Goal: Transaction & Acquisition: Purchase product/service

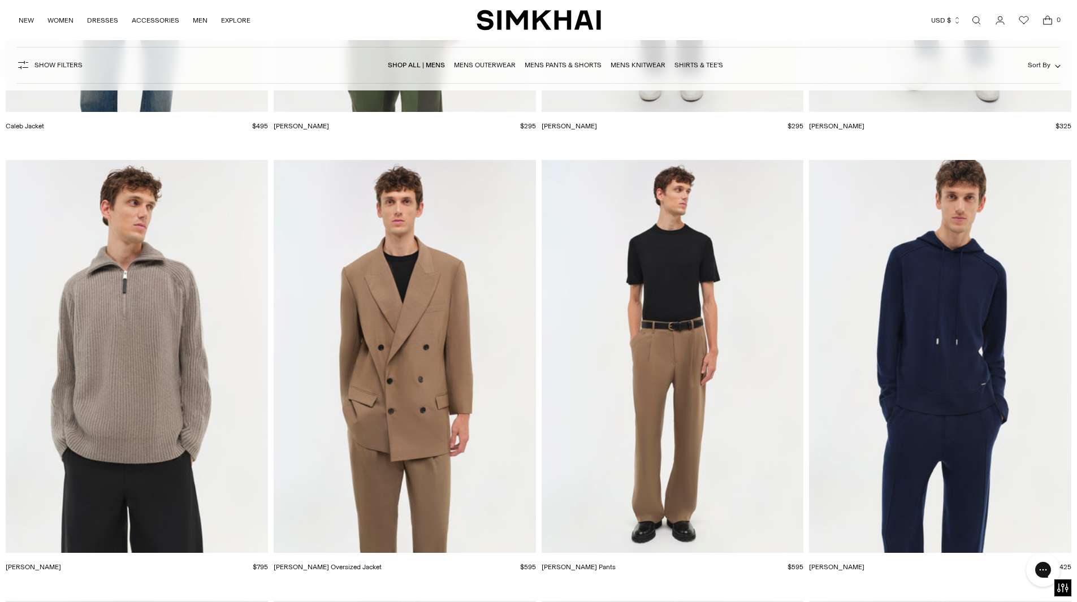
scroll to position [4860, 0]
click at [0, 0] on img "Henry Raglan" at bounding box center [0, 0] width 0 height 0
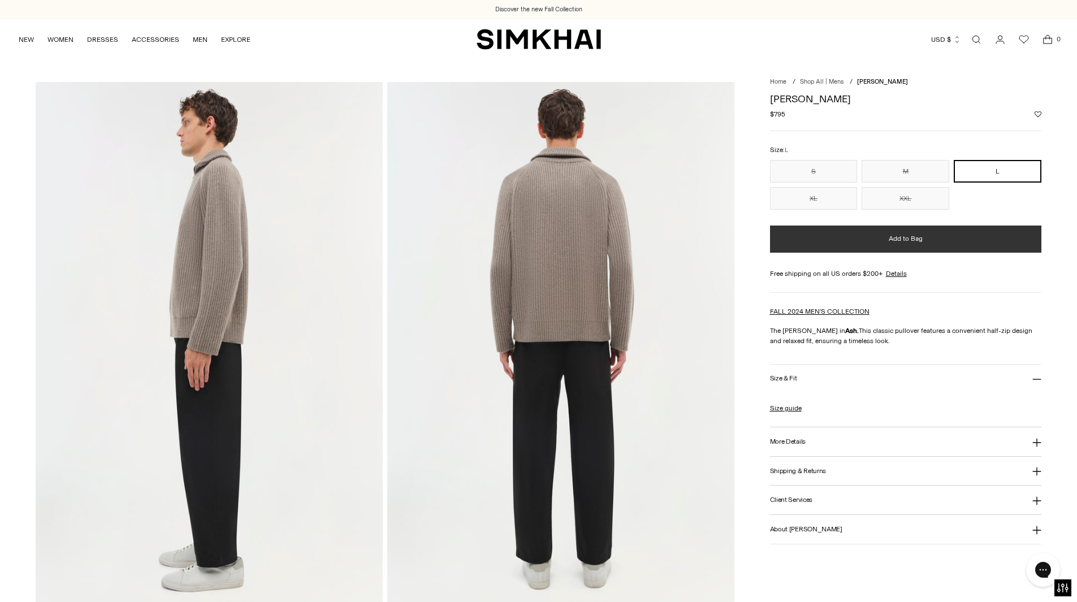
click at [950, 234] on button "Add to Bag" at bounding box center [906, 239] width 272 height 27
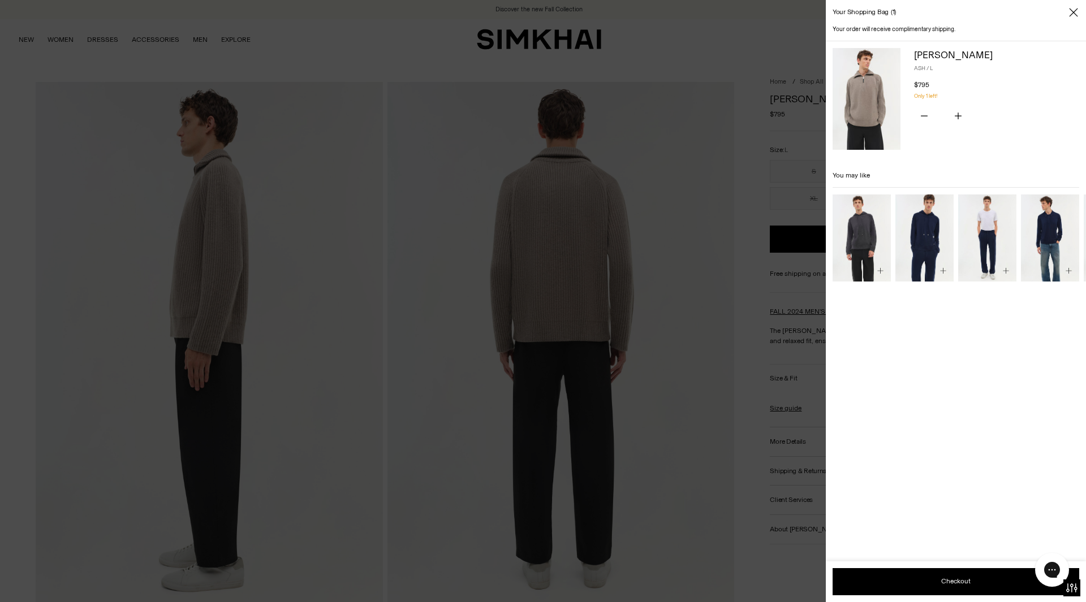
click at [0, 0] on img "Eric Hoodie" at bounding box center [0, 0] width 0 height 0
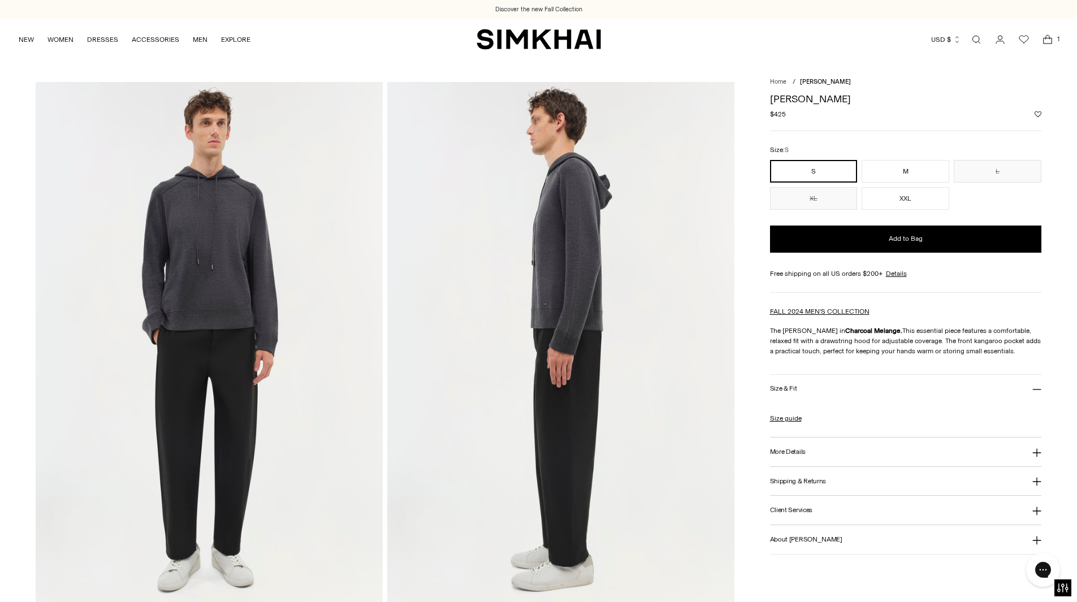
click at [1051, 39] on icon "Open cart modal" at bounding box center [1048, 39] width 16 height 11
